Goal: Check status: Check status

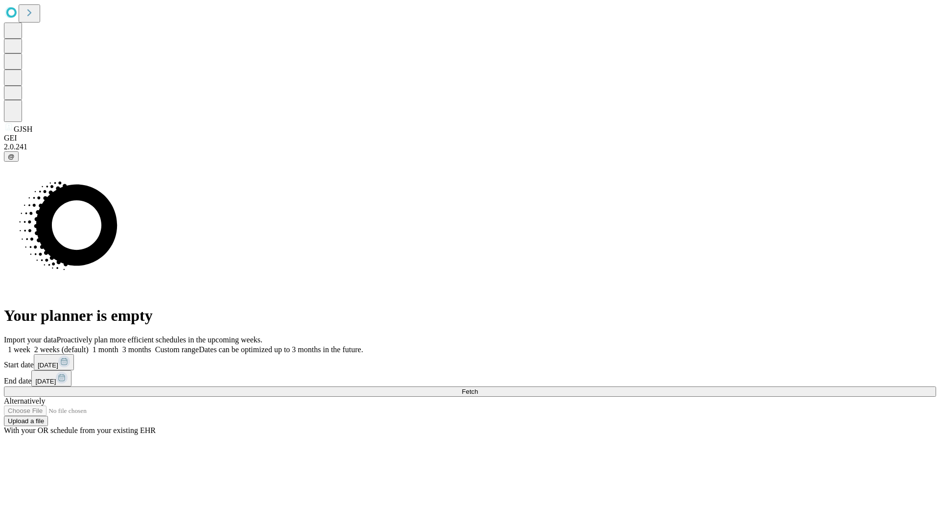
click at [478, 388] on span "Fetch" at bounding box center [470, 391] width 16 height 7
